Goal: Check status: Check status

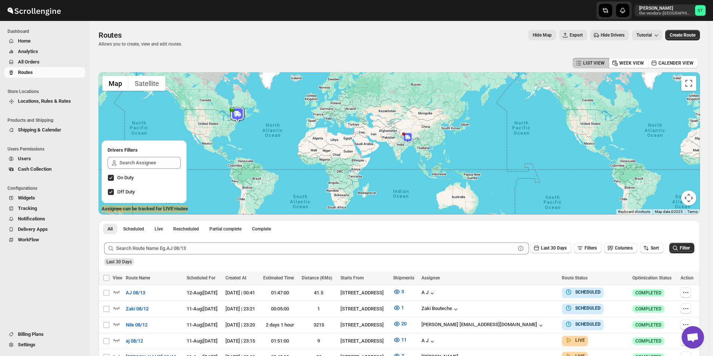
click at [55, 70] on span "Routes" at bounding box center [51, 72] width 66 height 7
click at [47, 63] on span "All Orders" at bounding box center [51, 61] width 66 height 7
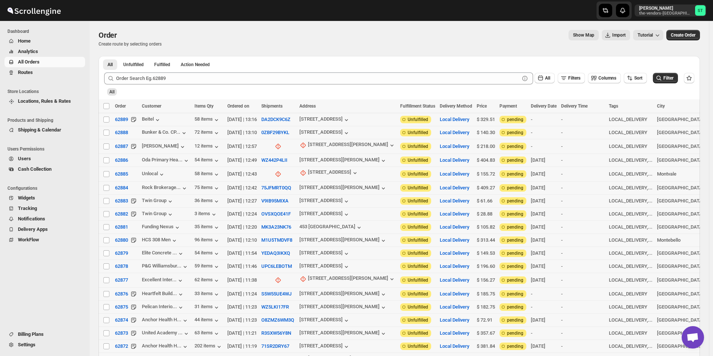
click at [36, 75] on span "Routes" at bounding box center [51, 72] width 66 height 7
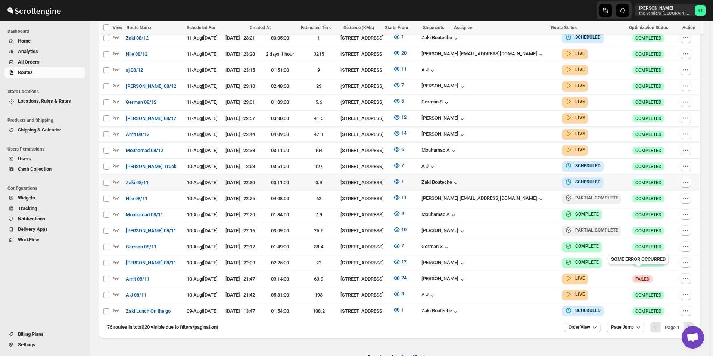
scroll to position [299, 0]
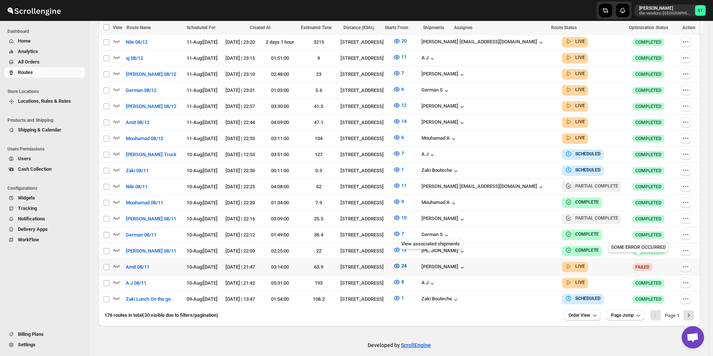
click at [401, 262] on icon "button" at bounding box center [396, 265] width 7 height 7
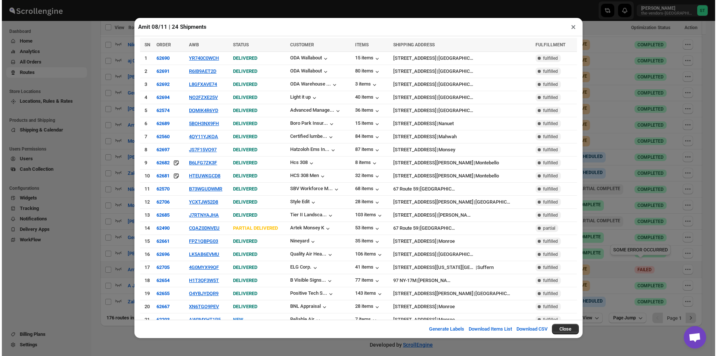
scroll to position [43, 0]
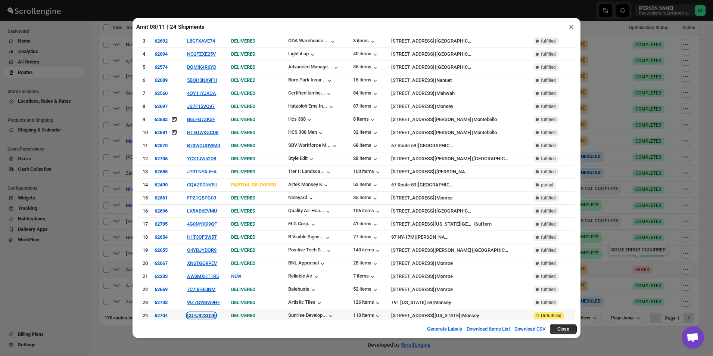
click at [202, 312] on button "COPJ92SQ2K" at bounding box center [201, 315] width 29 height 6
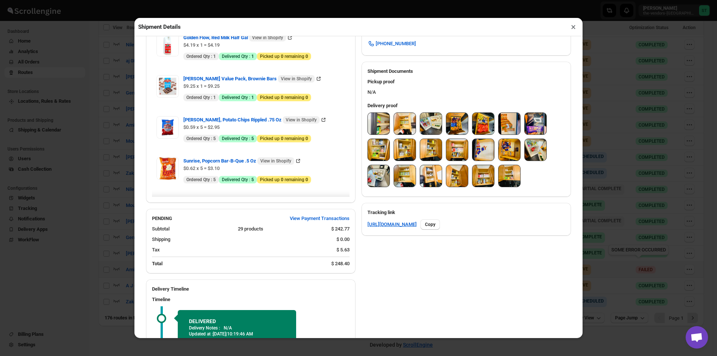
scroll to position [226, 0]
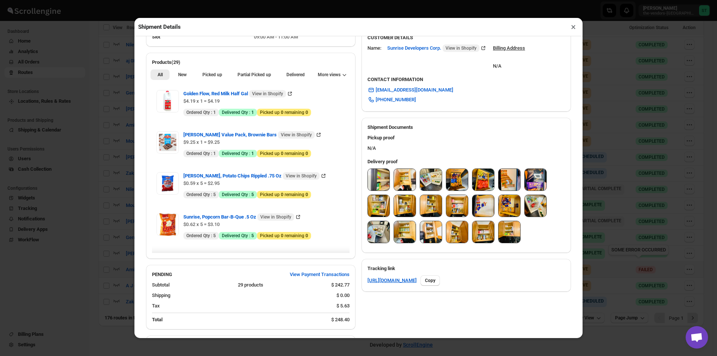
click at [573, 26] on button "×" at bounding box center [573, 27] width 11 height 10
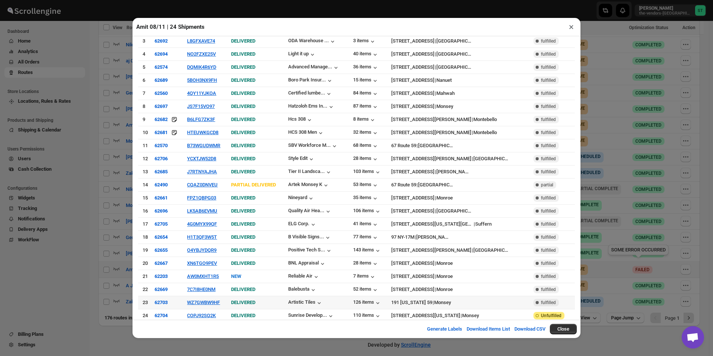
click at [206, 296] on td "WZ7GWBW9HF" at bounding box center [207, 302] width 44 height 13
click at [208, 299] on button "WZ7GWBW9HF" at bounding box center [203, 302] width 33 height 6
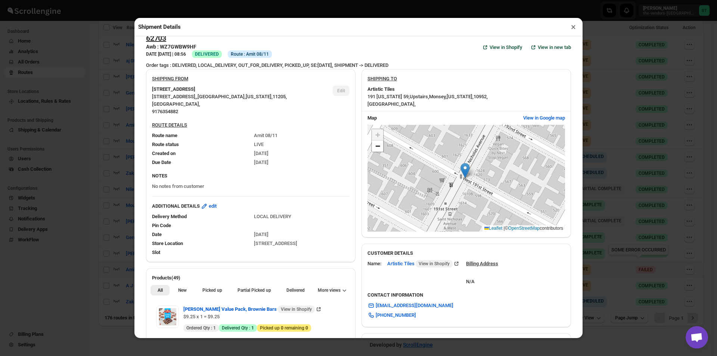
scroll to position [0, 0]
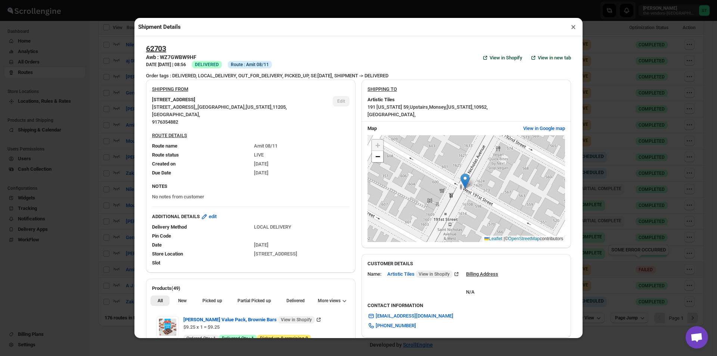
click at [570, 30] on button "×" at bounding box center [573, 27] width 11 height 10
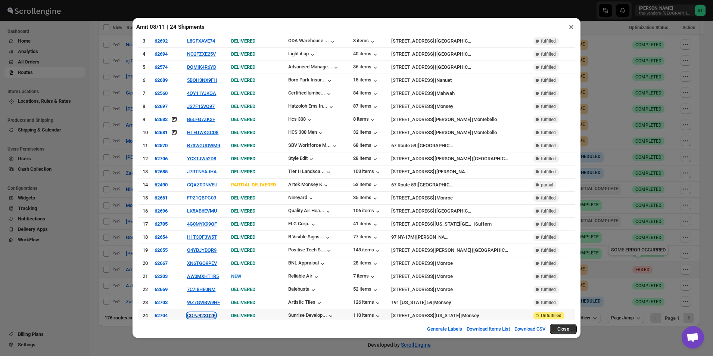
click at [207, 312] on button "COPJ92SQ2K" at bounding box center [201, 315] width 29 height 6
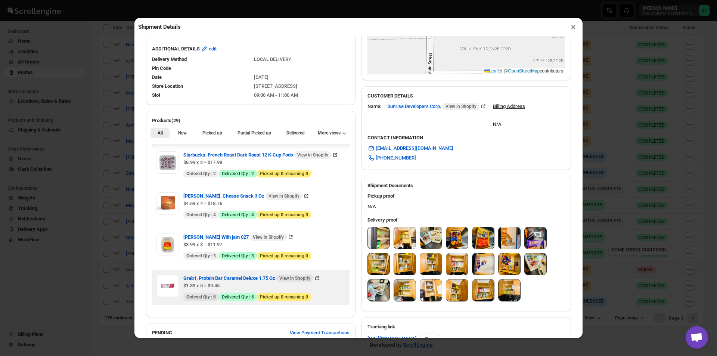
scroll to position [224, 0]
